Goal: Navigation & Orientation: Find specific page/section

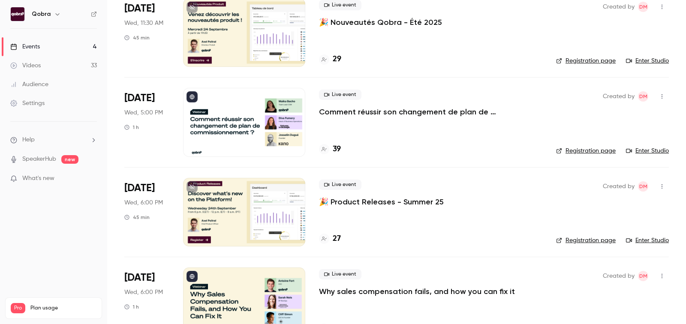
scroll to position [102, 0]
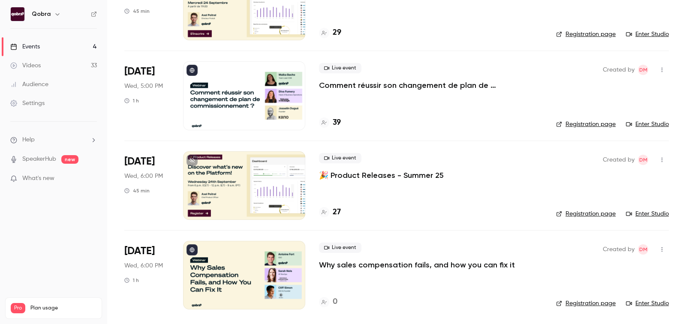
click at [334, 211] on h4 "27" at bounding box center [337, 213] width 8 height 12
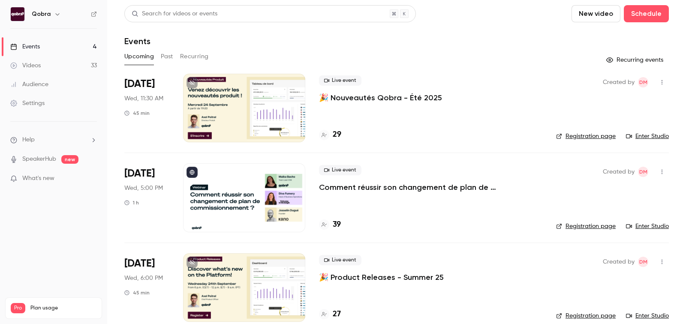
click at [339, 138] on h4 "29" at bounding box center [337, 135] width 9 height 12
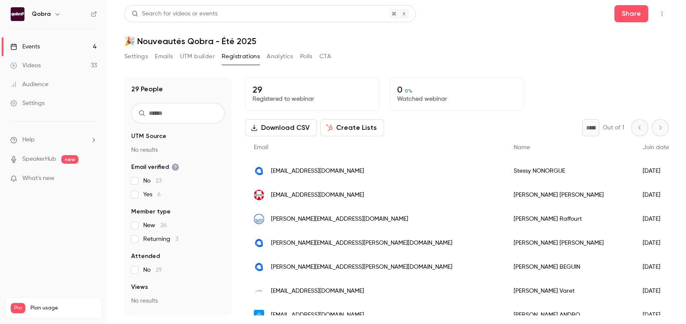
click at [63, 51] on link "Events 4" at bounding box center [53, 46] width 107 height 19
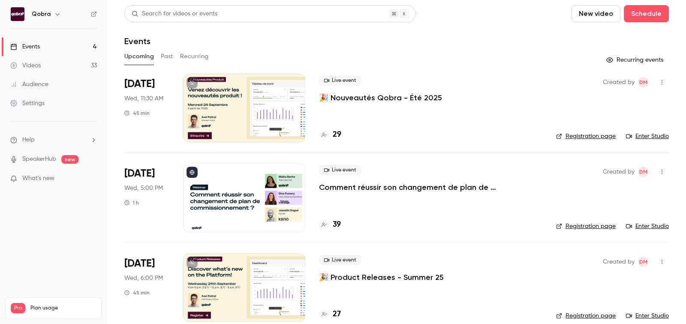
click at [64, 59] on link "Videos 33" at bounding box center [53, 65] width 107 height 19
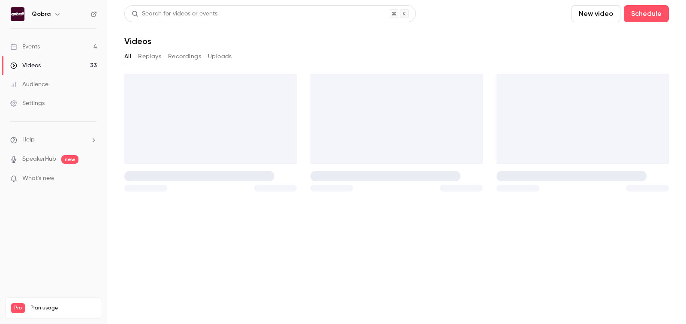
click at [61, 30] on ul "Events 4 Videos 33 Audience Settings" at bounding box center [53, 75] width 107 height 93
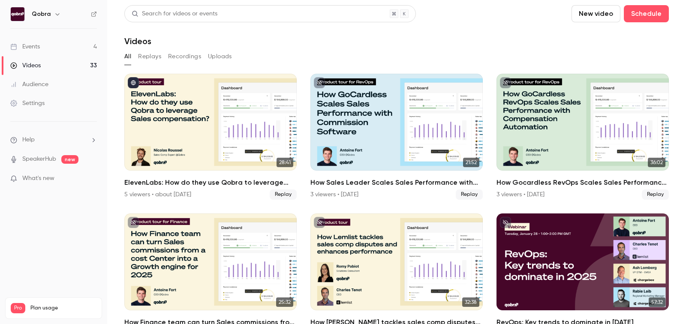
click at [61, 41] on link "Events 4" at bounding box center [53, 46] width 107 height 19
